Goal: Task Accomplishment & Management: Complete application form

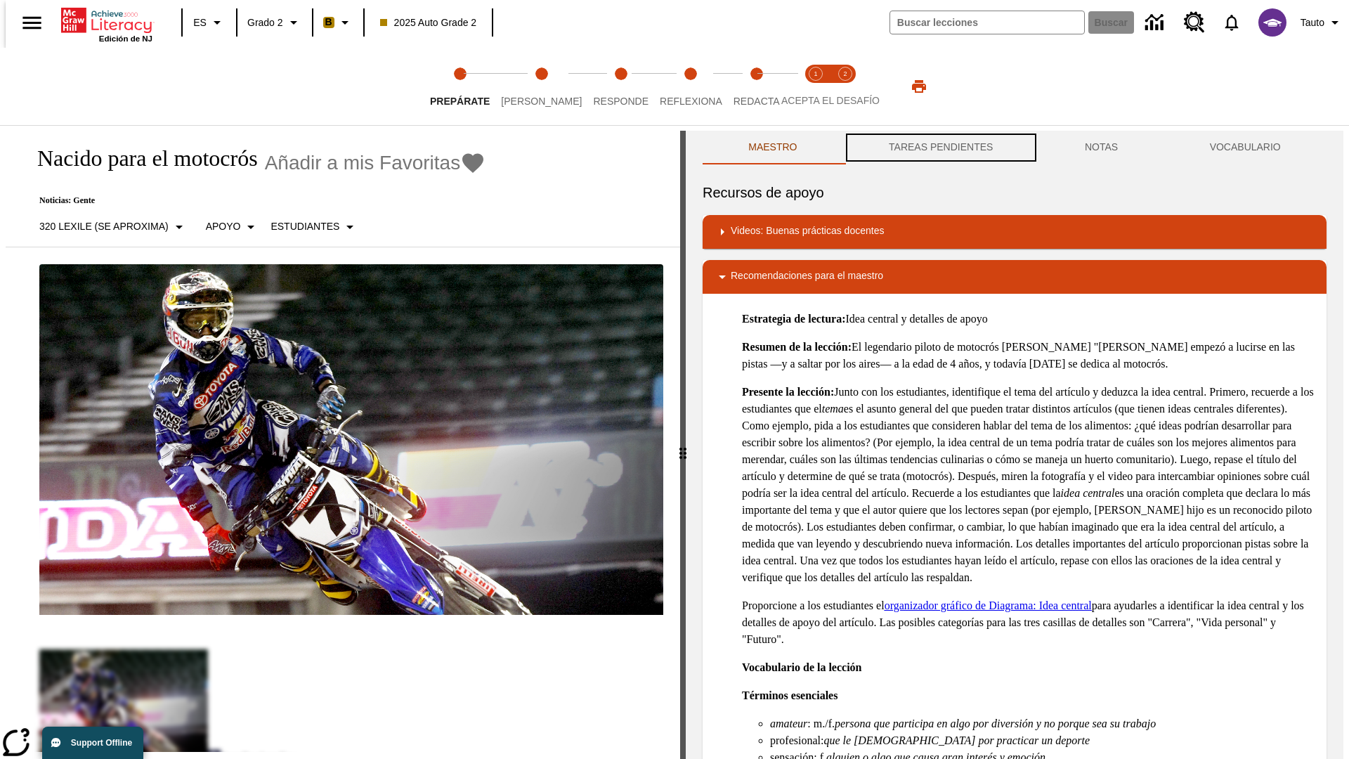
click at [939, 148] on button "TAREAS PENDIENTES" at bounding box center [941, 148] width 196 height 34
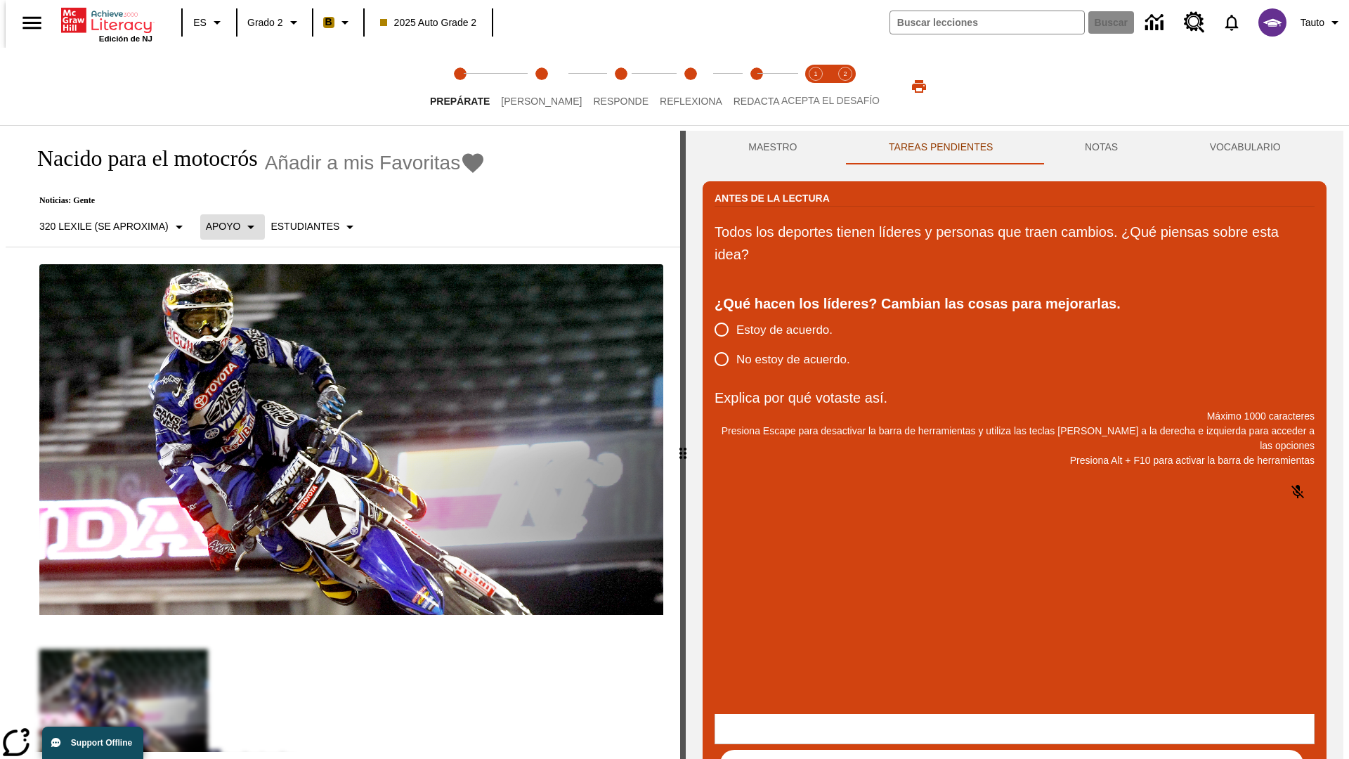
click at [225, 226] on p "Apoyo" at bounding box center [223, 226] width 35 height 15
click at [247, 308] on p "Apoyo" at bounding box center [246, 308] width 83 height 15
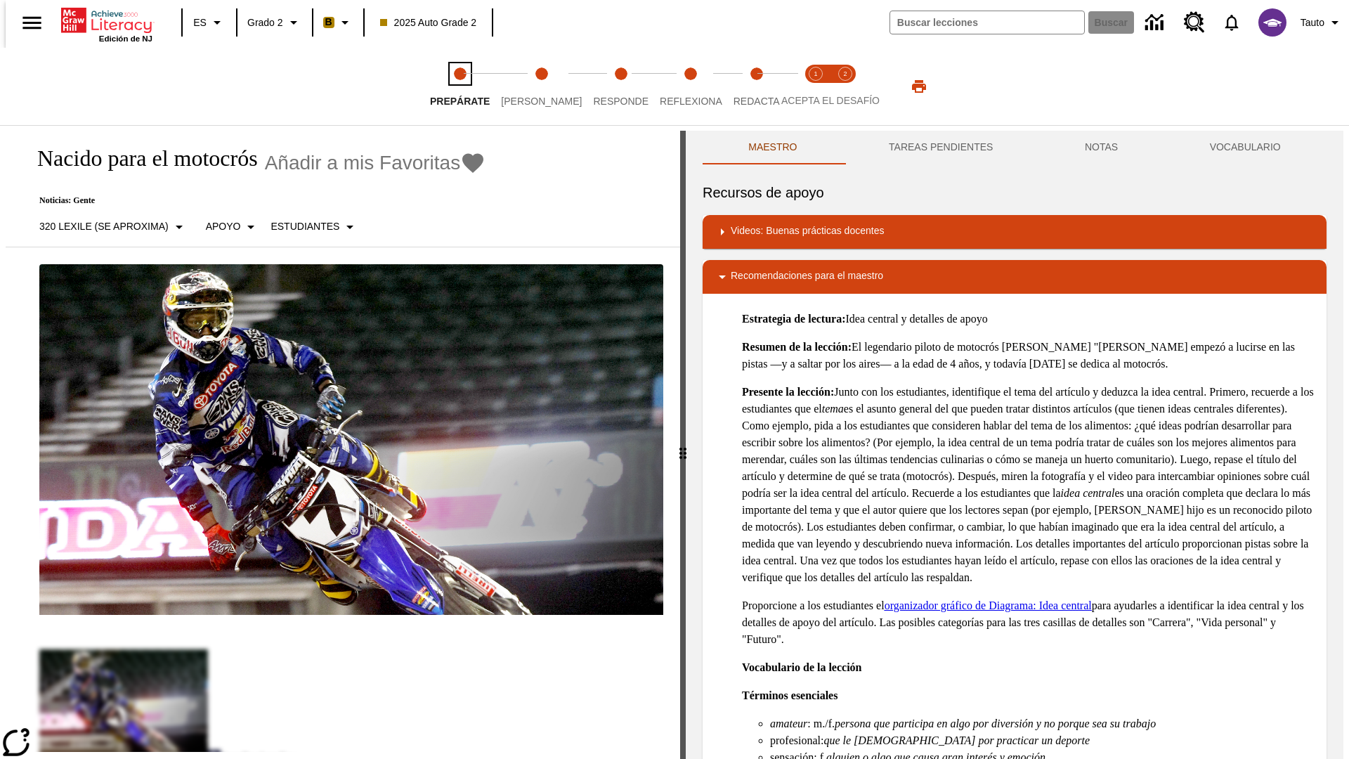
click at [459, 86] on span "Prepárate" at bounding box center [460, 95] width 60 height 25
click at [939, 148] on button "TAREAS PENDIENTES" at bounding box center [941, 148] width 196 height 34
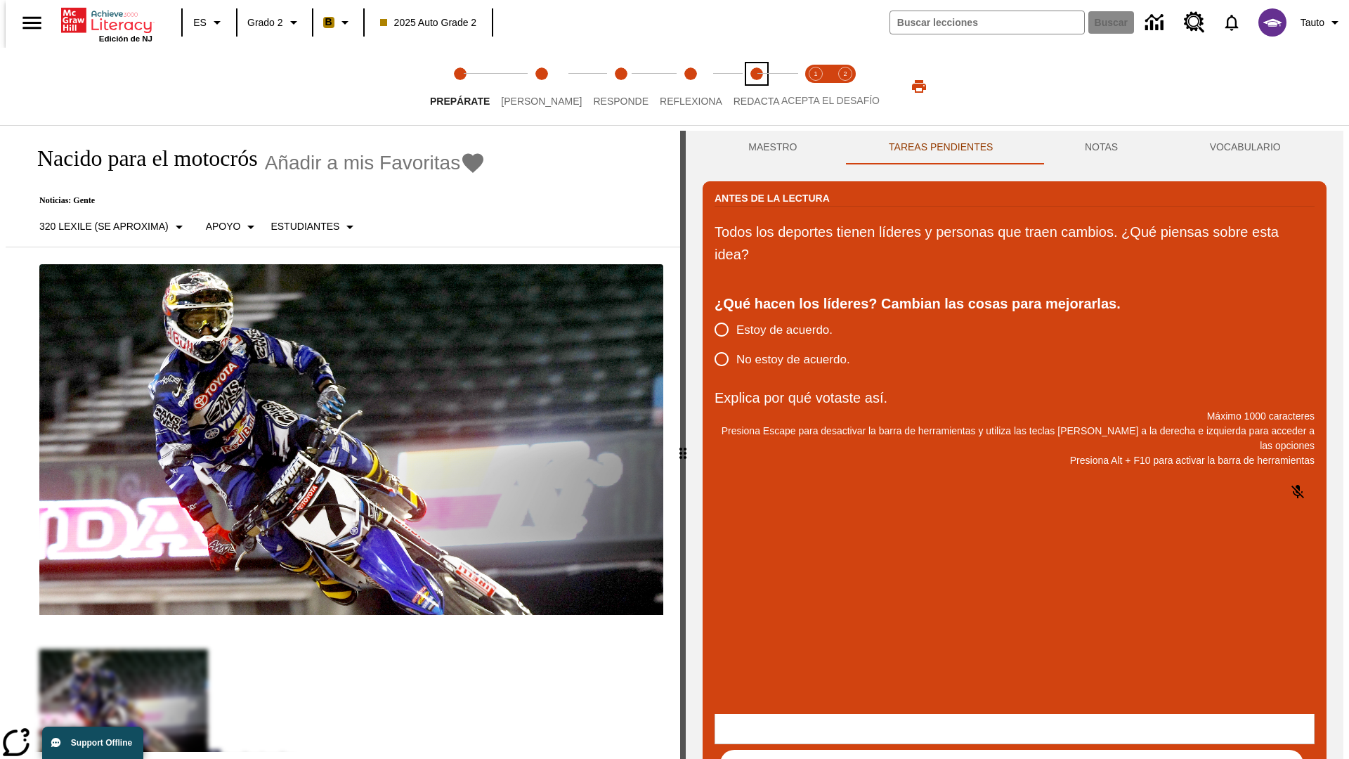
click at [741, 86] on span "Redacta" at bounding box center [756, 95] width 46 height 25
